Goal: Task Accomplishment & Management: Complete application form

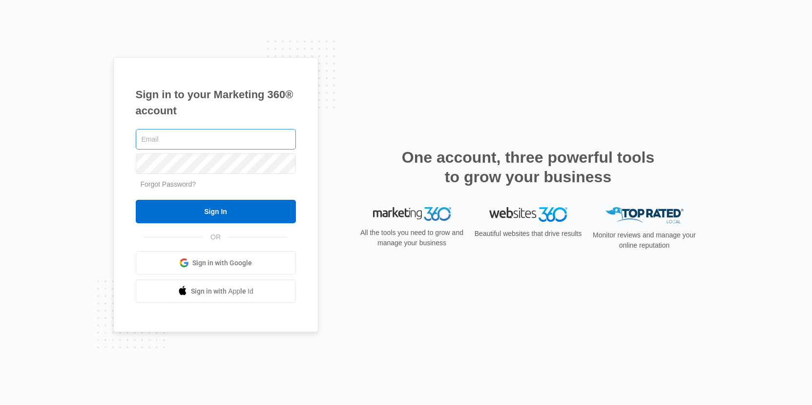
drag, startPoint x: 189, startPoint y: 142, endPoint x: 209, endPoint y: 136, distance: 21.5
click at [189, 142] on input "text" at bounding box center [216, 139] width 160 height 20
type input "tjones@pbparabellum.com"
click at [136, 200] on input "Sign In" at bounding box center [216, 211] width 160 height 23
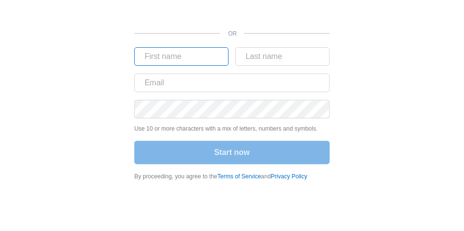
click at [162, 60] on input "text" at bounding box center [181, 56] width 94 height 19
type input "t"
type input "Timothy"
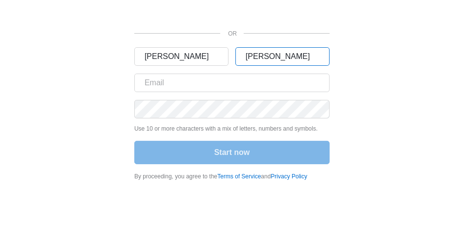
type input "Jones"
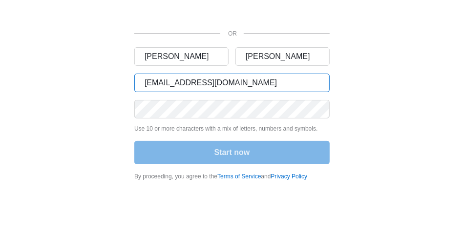
type input "tjones@pbparabellum.com"
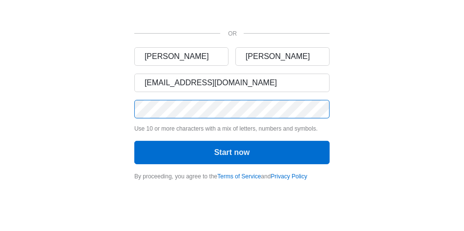
click at [134, 141] on button "Start now" at bounding box center [231, 152] width 195 height 23
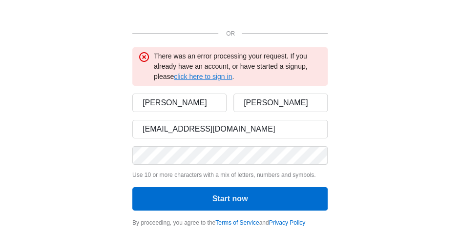
click at [224, 77] on link "click here to sign in" at bounding box center [203, 77] width 58 height 8
